Goal: Use online tool/utility: Utilize a website feature to perform a specific function

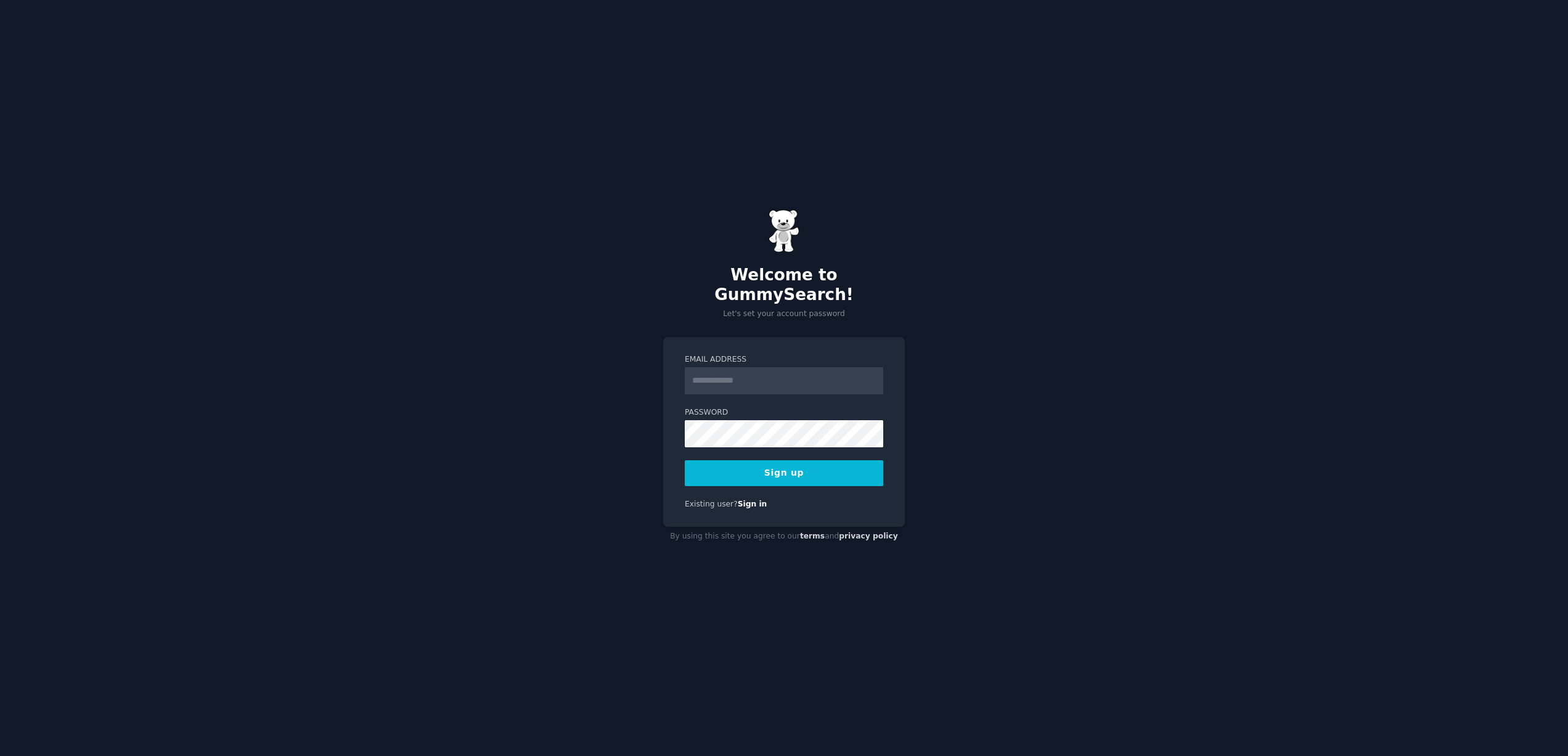
click at [714, 368] on input "Email Address" at bounding box center [784, 381] width 198 height 27
type input "**********"
click at [845, 464] on button "Sign up" at bounding box center [784, 473] width 198 height 26
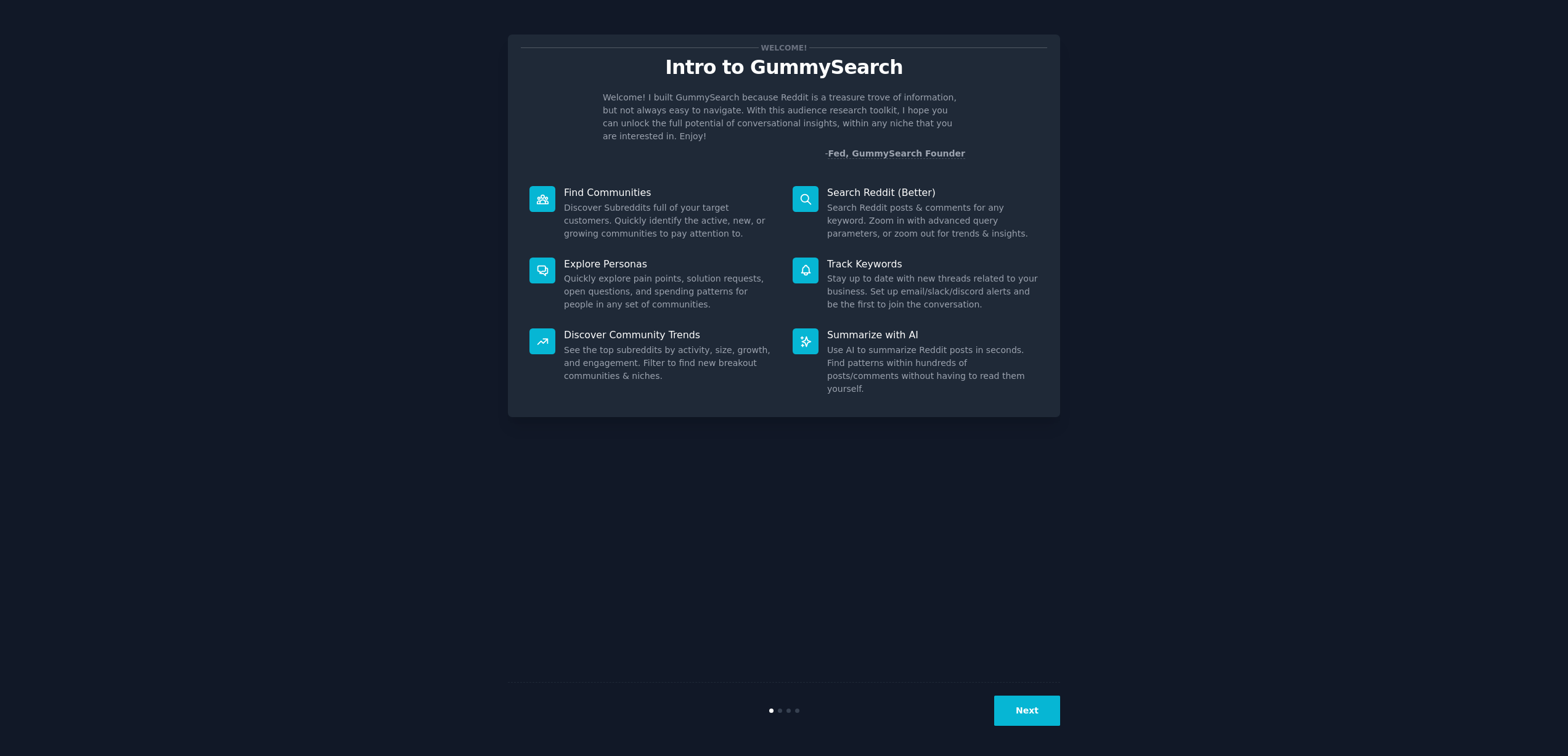
click at [1019, 708] on button "Next" at bounding box center [1027, 711] width 66 height 31
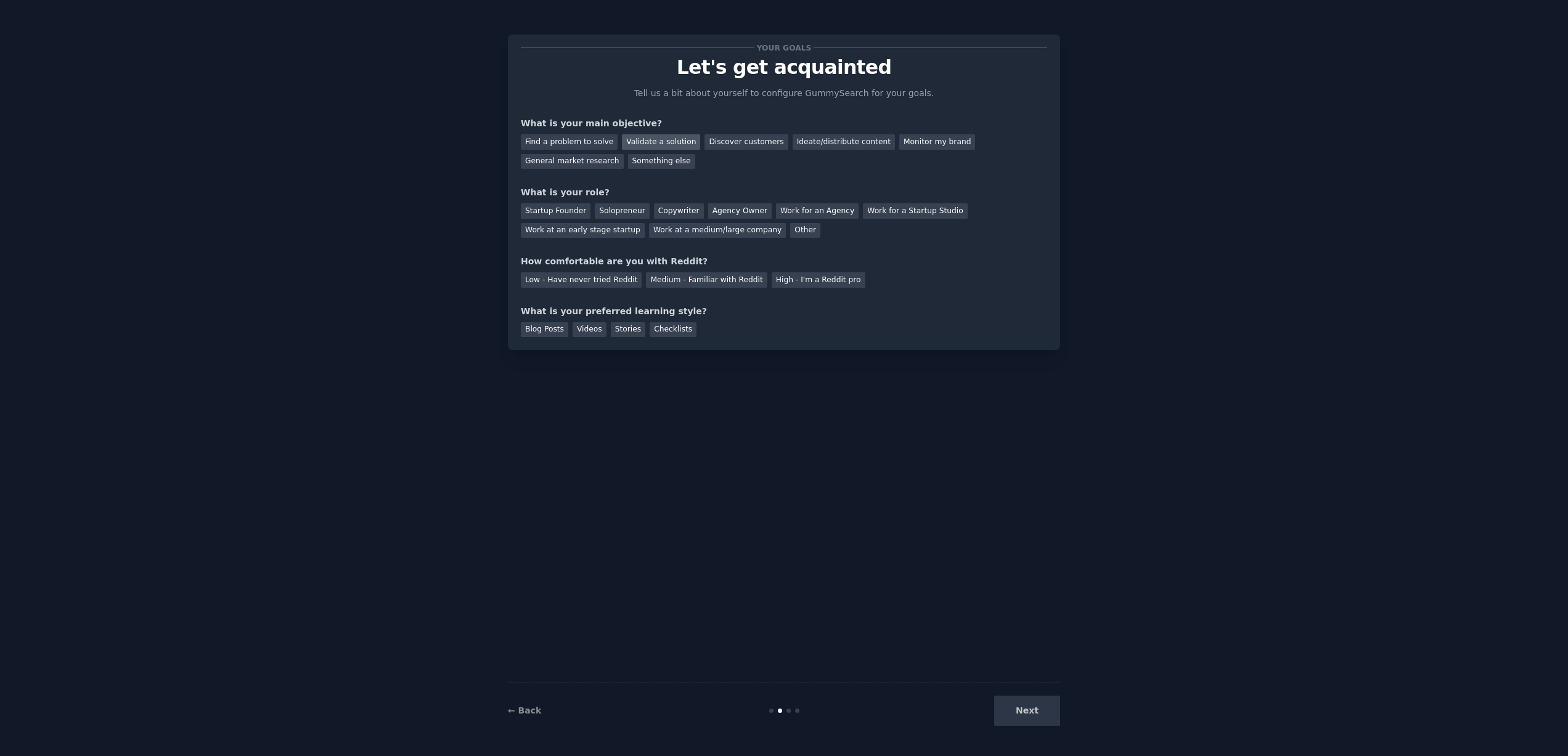
click at [663, 142] on div "Validate a solution" at bounding box center [661, 142] width 78 height 15
click at [790, 228] on div "Other" at bounding box center [805, 231] width 31 height 15
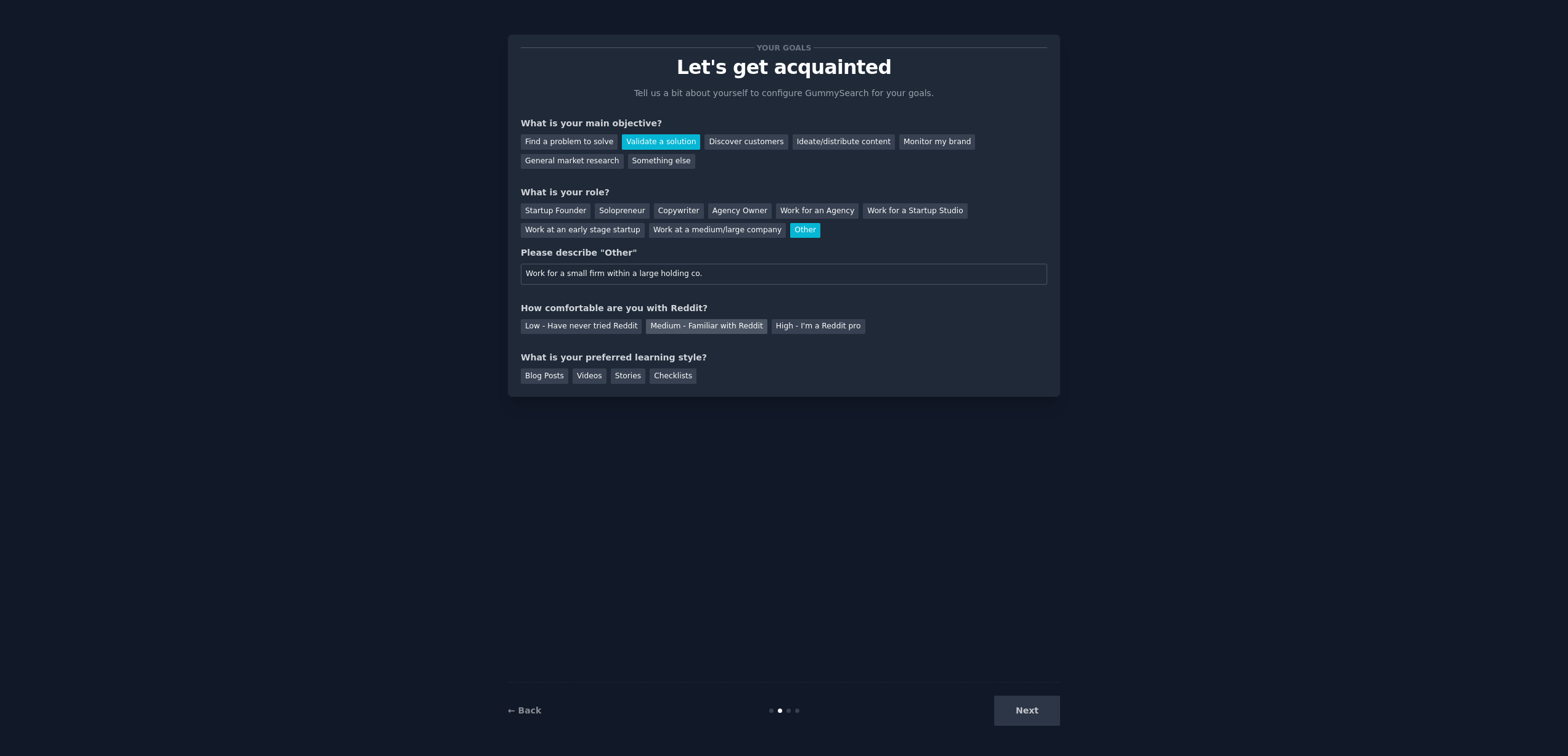
type input "Work for a small firm within a large holding co."
drag, startPoint x: 718, startPoint y: 324, endPoint x: 748, endPoint y: 342, distance: 35.0
click at [718, 324] on div "Medium - Familiar with Reddit" at bounding box center [706, 327] width 121 height 15
click at [537, 372] on div "Blog Posts" at bounding box center [544, 376] width 47 height 15
click at [626, 381] on div "Stories" at bounding box center [628, 376] width 35 height 15
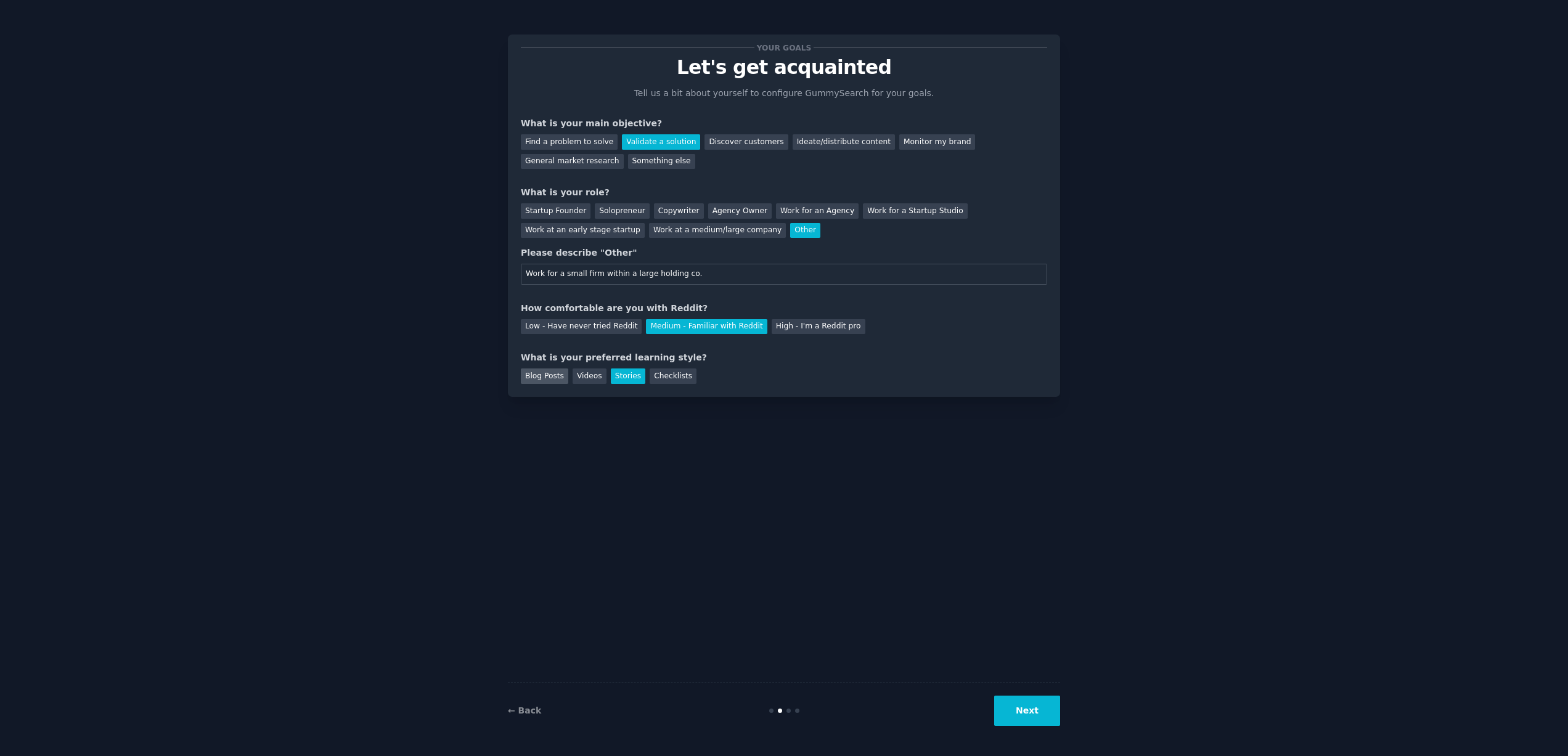
click at [553, 375] on div "Blog Posts" at bounding box center [544, 376] width 47 height 15
click at [1018, 701] on button "Next" at bounding box center [1027, 711] width 66 height 31
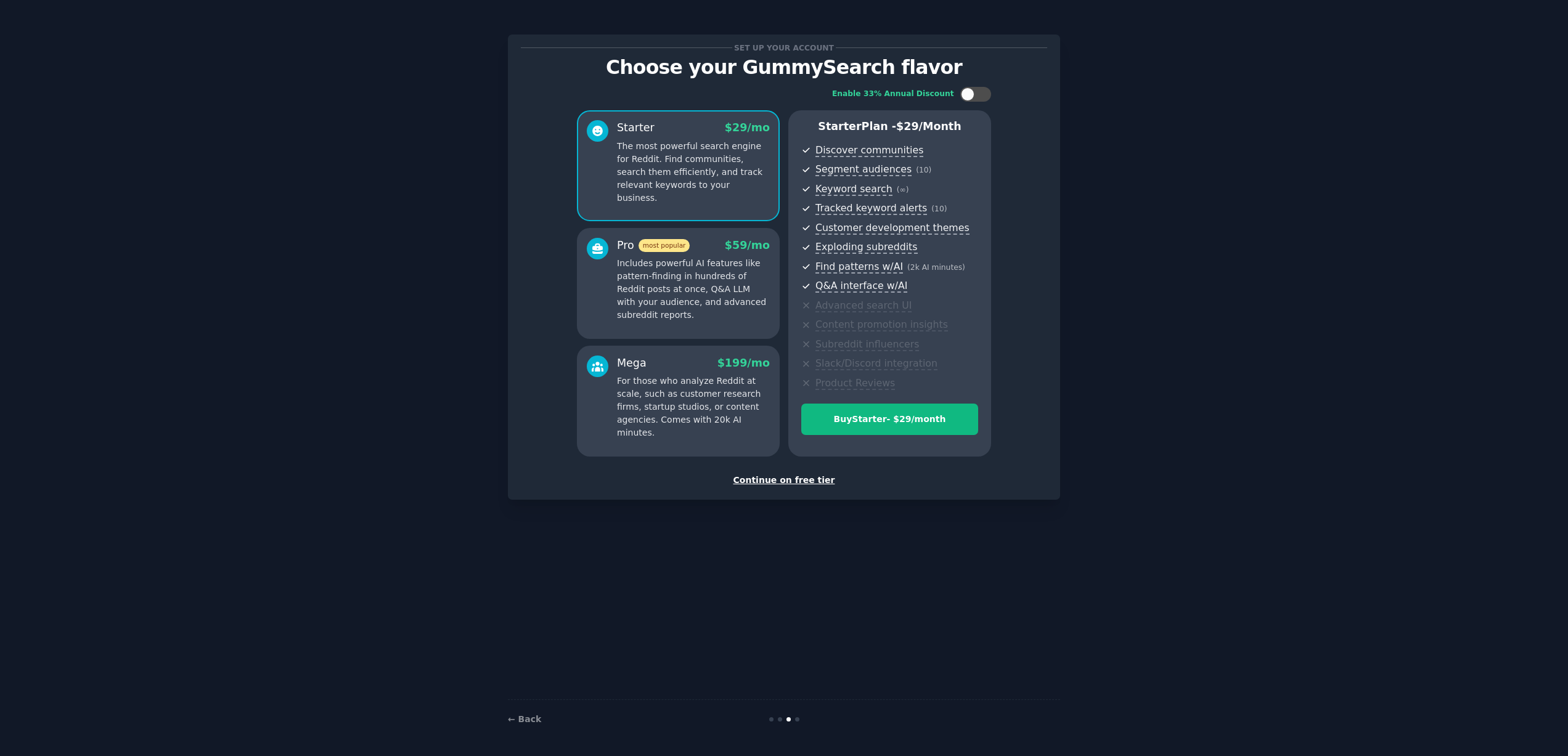
click at [796, 481] on div "Continue on free tier" at bounding box center [783, 480] width 526 height 13
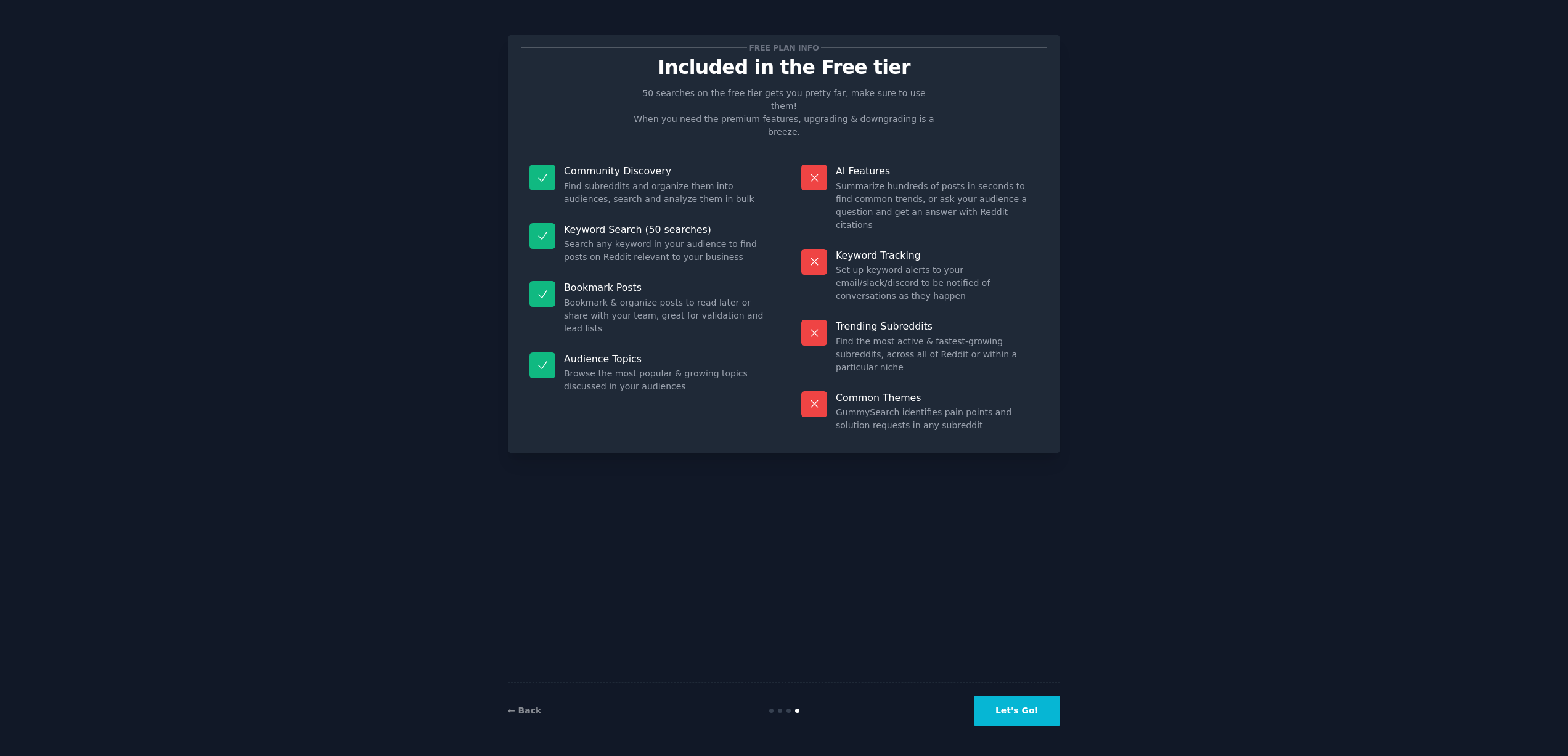
click at [1012, 700] on button "Let's Go!" at bounding box center [1017, 711] width 86 height 31
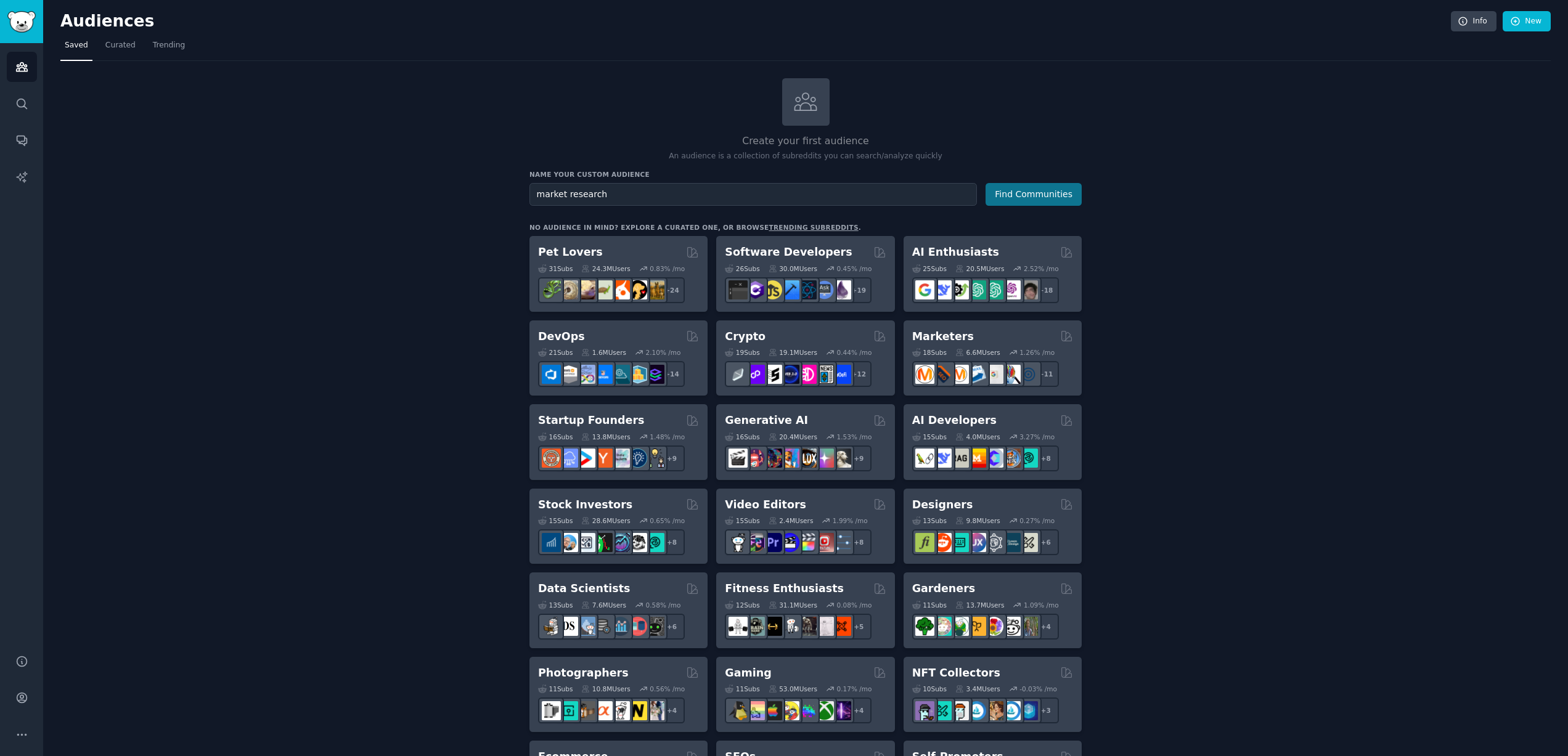
type input "market research"
click at [1022, 198] on button "Find Communities" at bounding box center [1033, 194] width 96 height 23
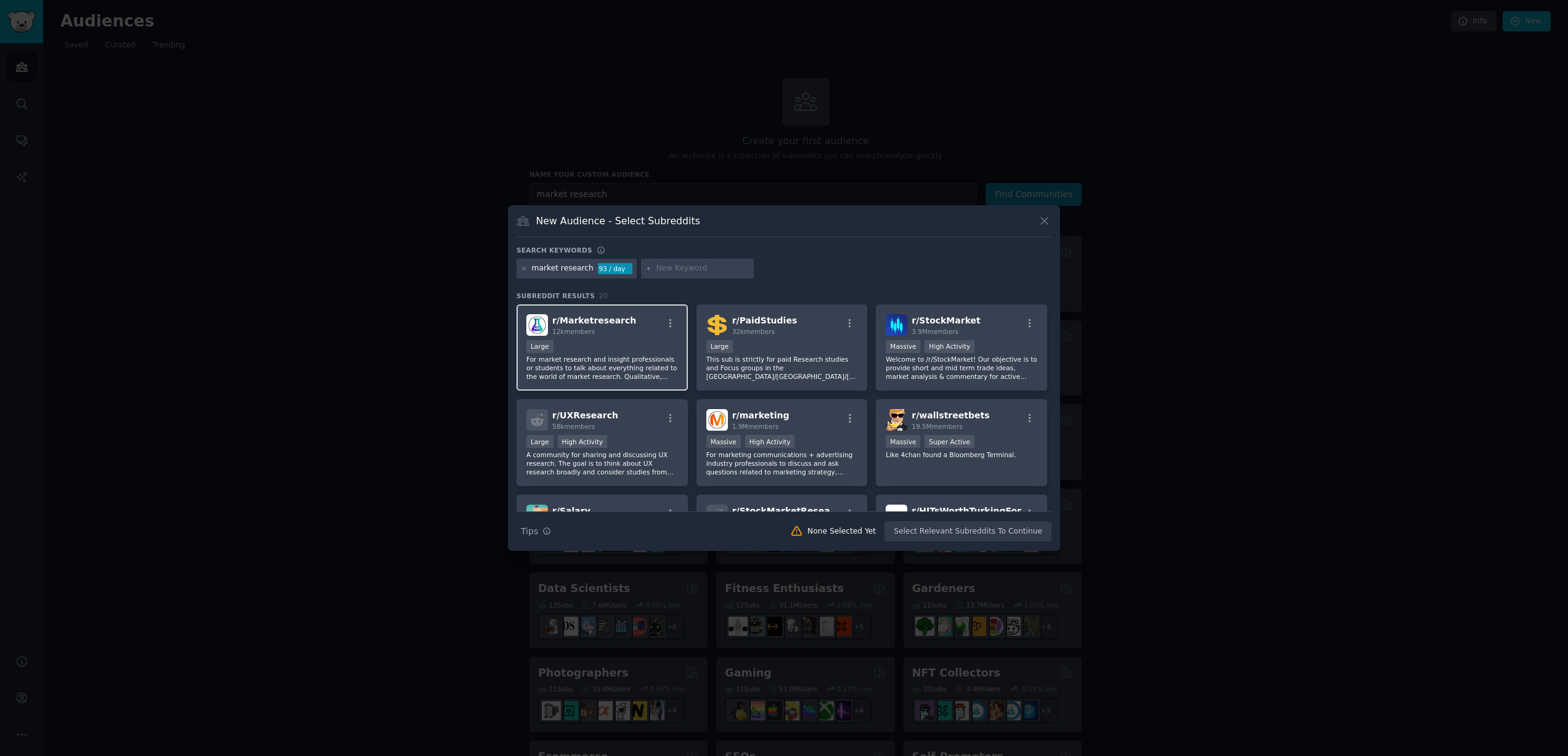
click at [589, 343] on div "Large" at bounding box center [602, 347] width 152 height 15
click at [1011, 532] on button "Create Audience" at bounding box center [1011, 531] width 81 height 21
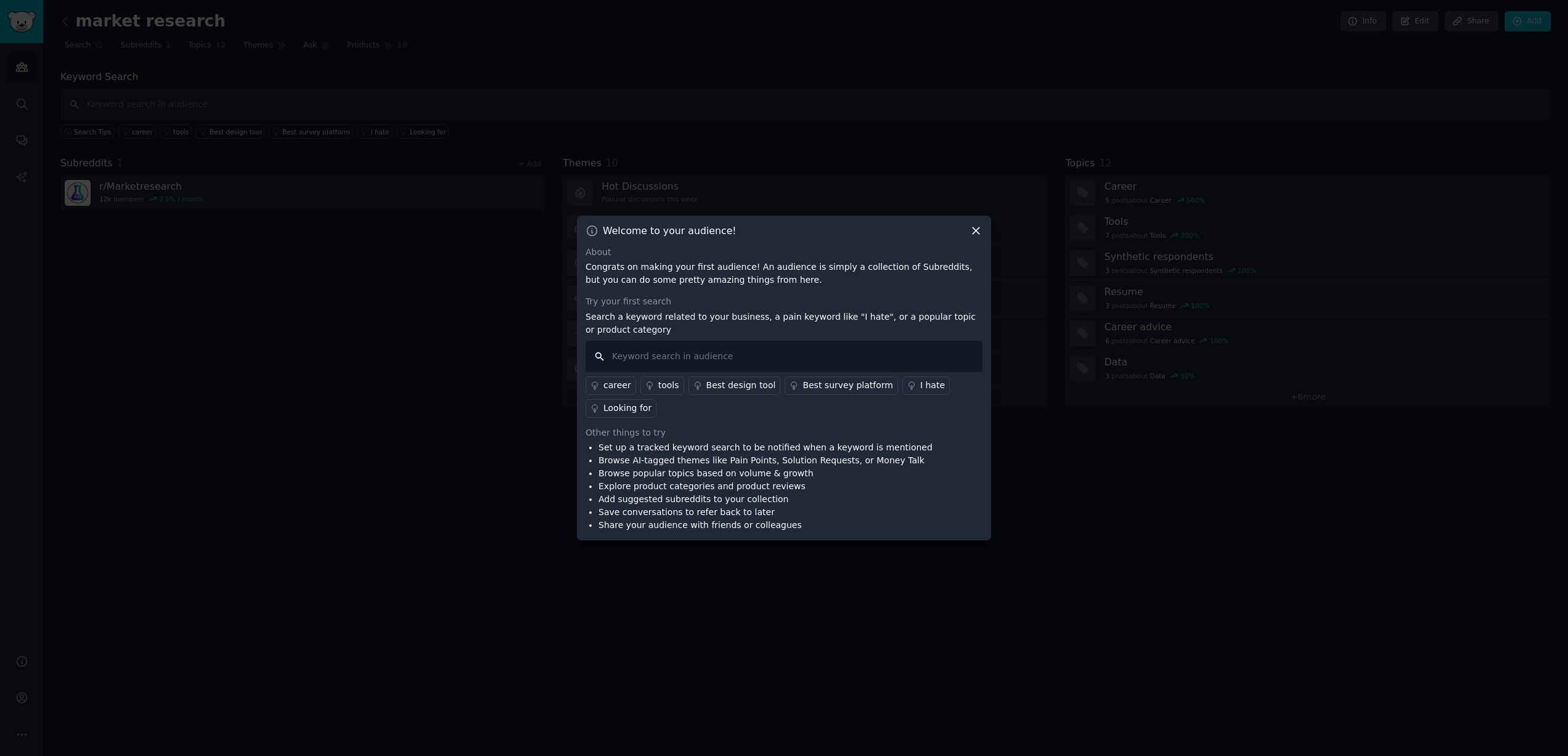
click at [681, 356] on input "text" at bounding box center [784, 356] width 397 height 31
type input "pricing"
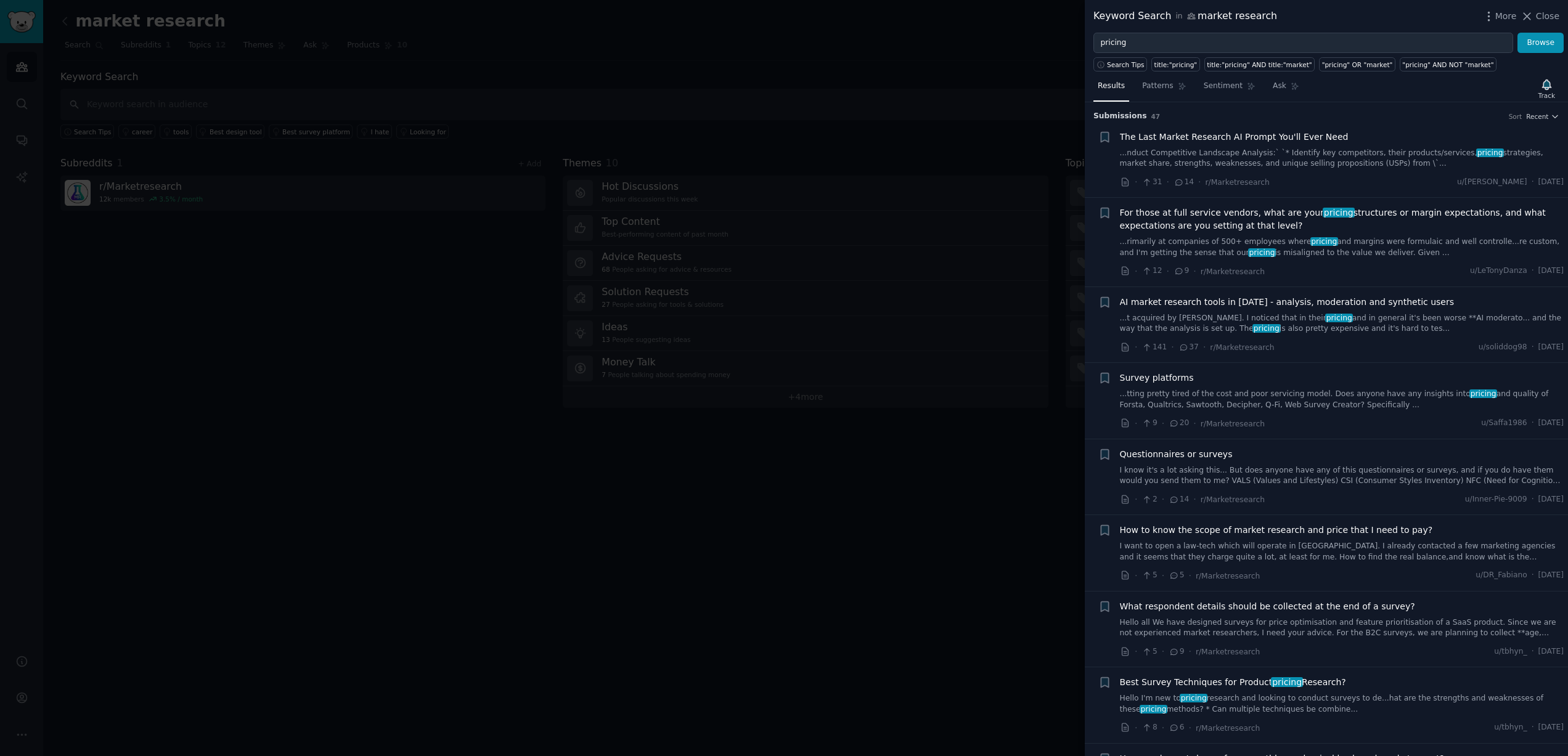
click at [1173, 212] on span "For those at full service vendors, what are your pricing structures or margin e…" at bounding box center [1342, 220] width 444 height 26
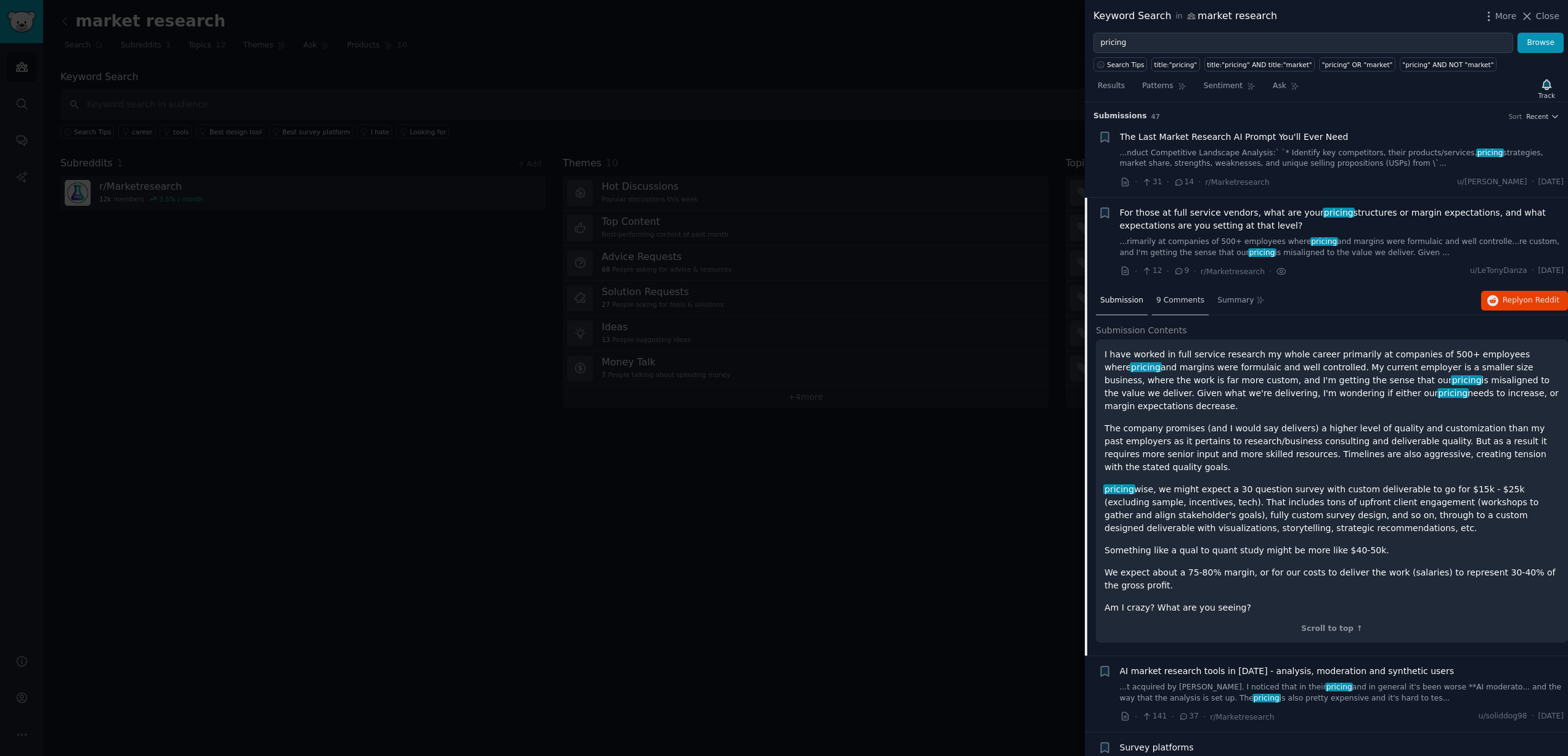
click at [1178, 302] on span "9 Comments" at bounding box center [1180, 300] width 48 height 11
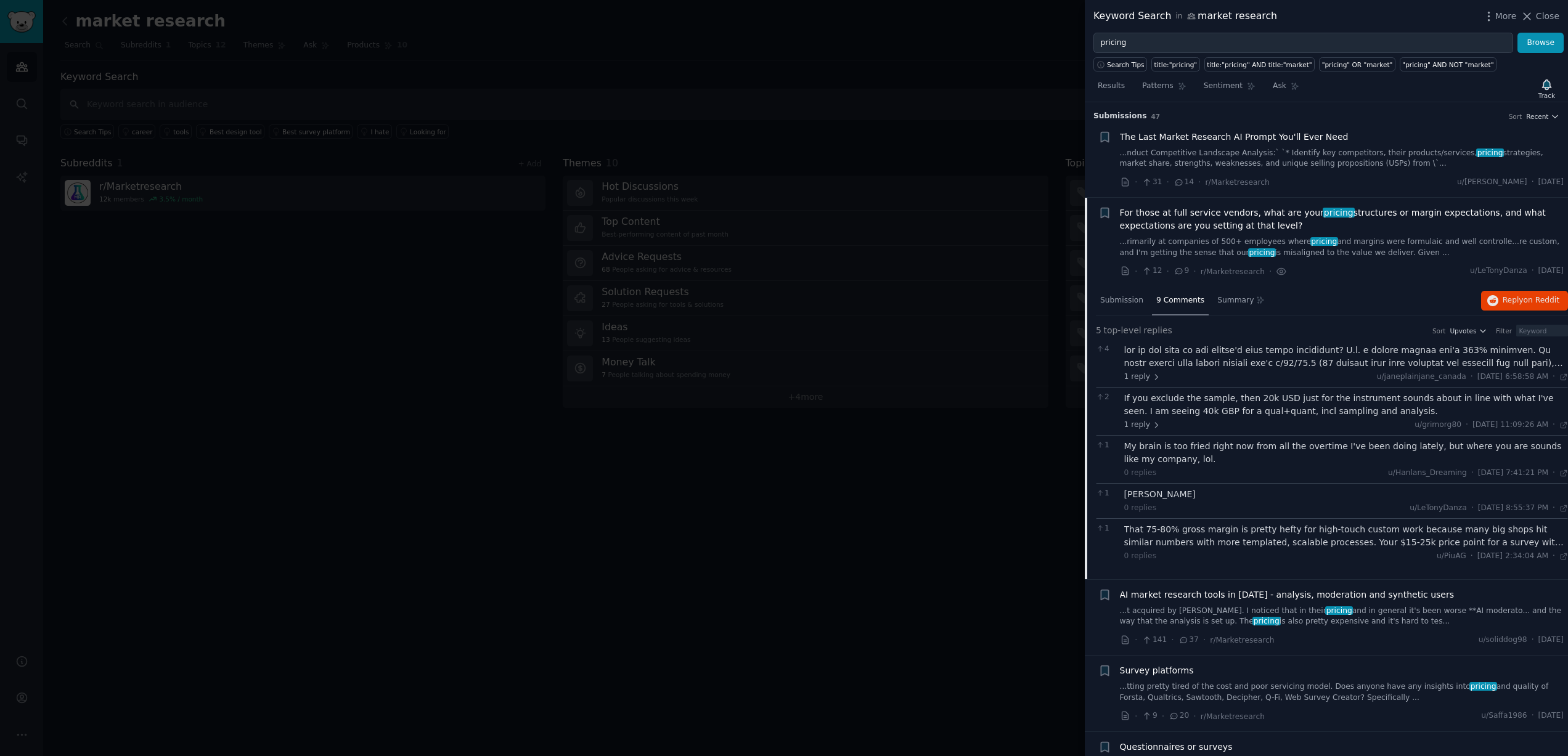
click at [1227, 359] on div at bounding box center [1346, 357] width 444 height 26
